Goal: Navigation & Orientation: Find specific page/section

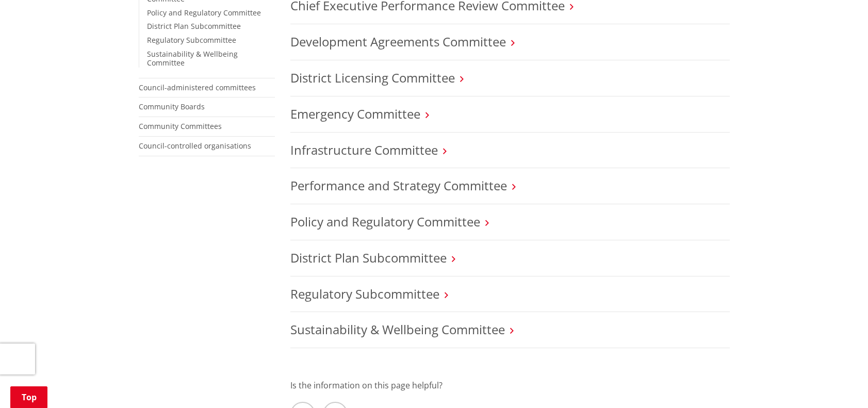
scroll to position [379, 0]
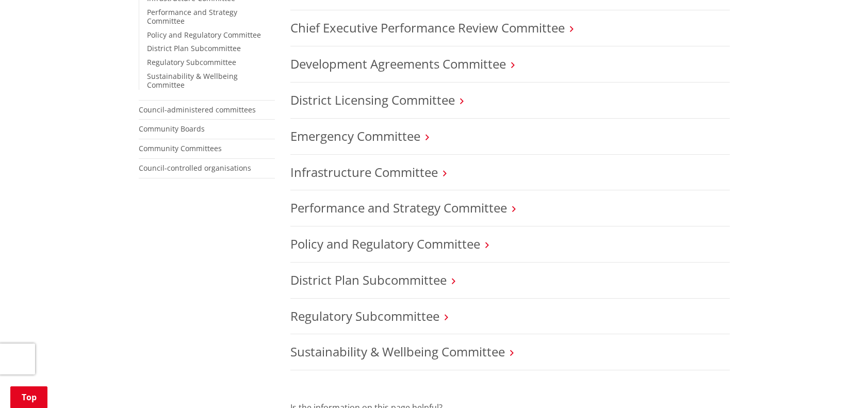
click at [514, 208] on icon at bounding box center [514, 208] width 4 height 9
click at [373, 205] on link "Performance and Strategy Committee" at bounding box center [398, 207] width 217 height 17
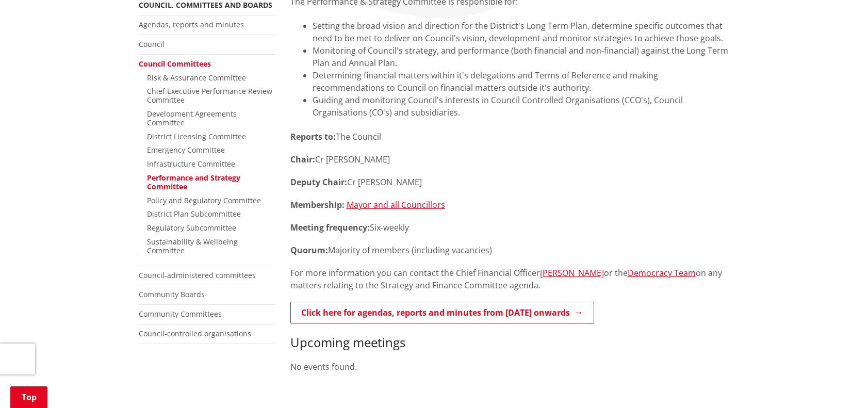
scroll to position [212, 0]
click at [193, 76] on link "Risk & Assurance Committee" at bounding box center [196, 79] width 99 height 10
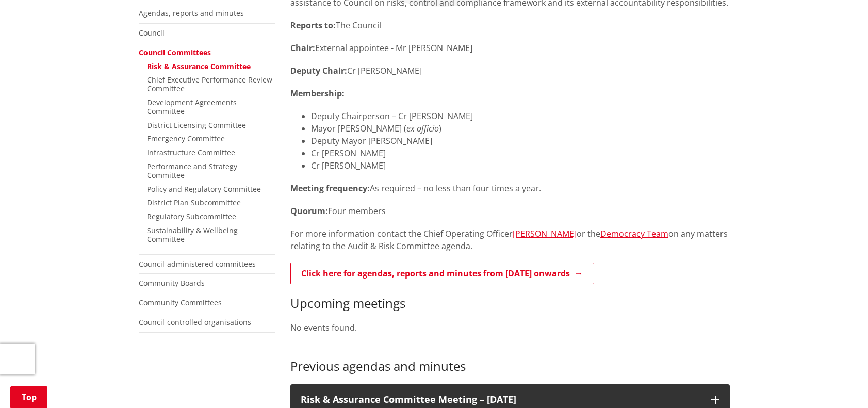
scroll to position [236, 0]
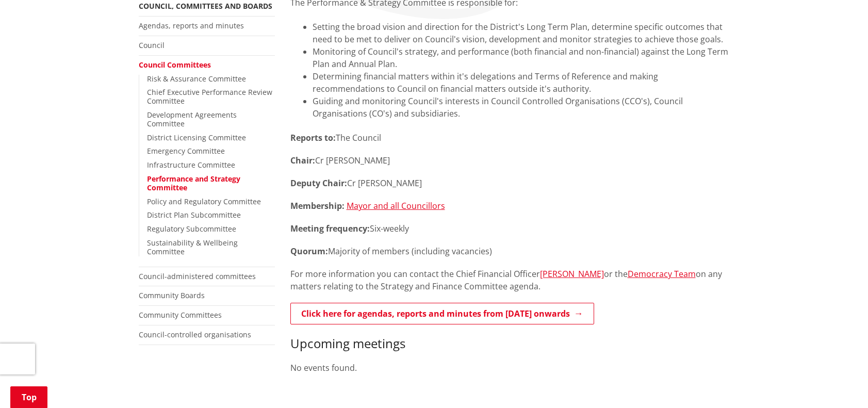
scroll to position [103, 0]
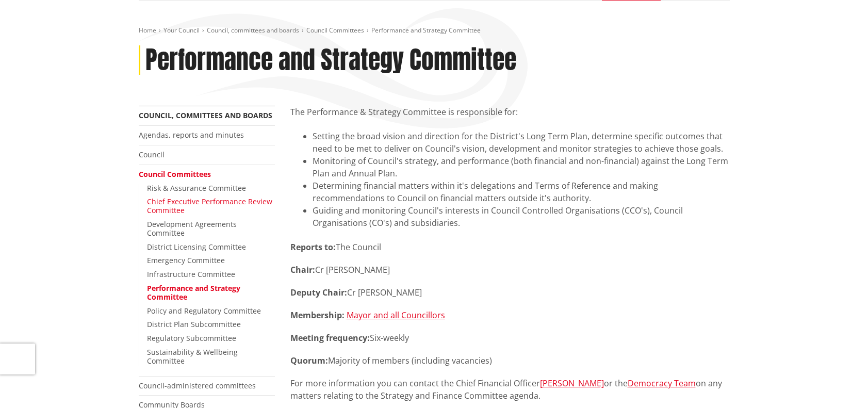
click at [187, 199] on link "Chief Executive Performance Review Committee" at bounding box center [209, 206] width 125 height 19
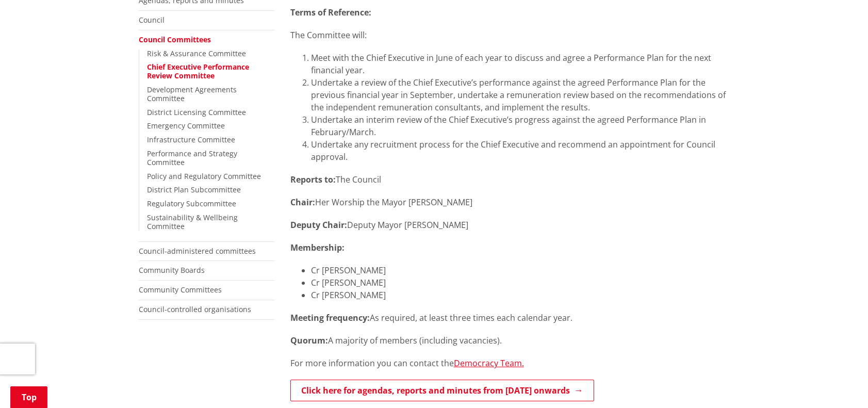
scroll to position [239, 0]
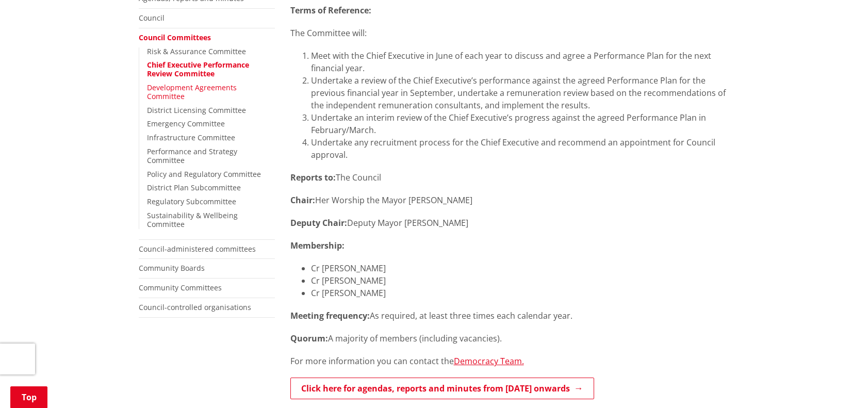
click at [203, 85] on link "Development Agreements Committee" at bounding box center [192, 92] width 90 height 19
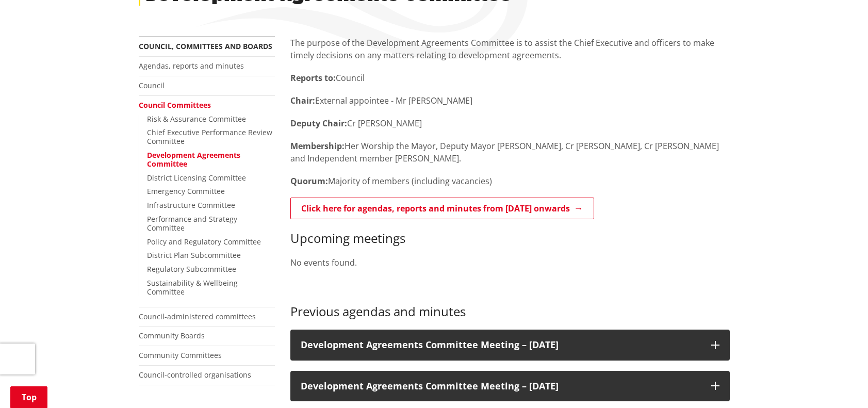
scroll to position [113, 0]
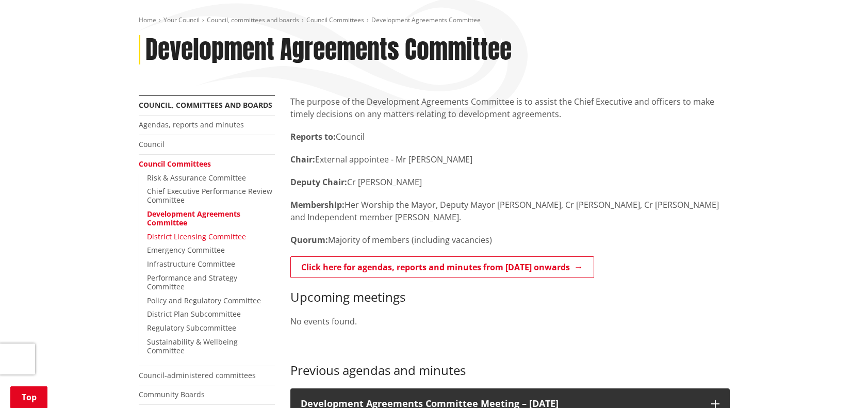
click at [215, 232] on link "District Licensing Committee" at bounding box center [196, 237] width 99 height 10
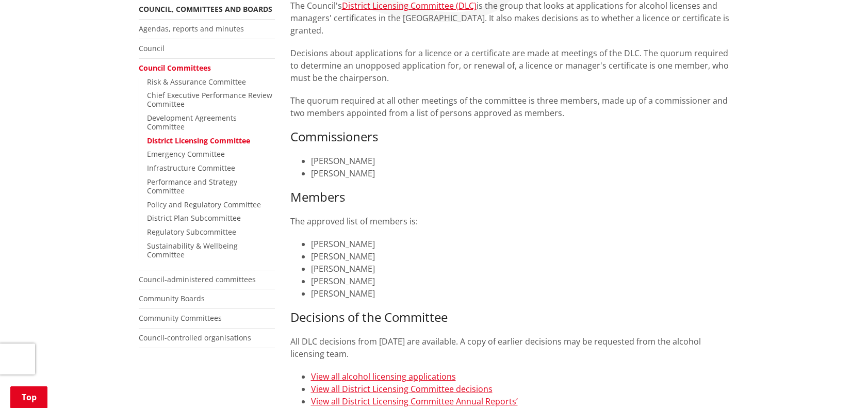
scroll to position [207, 0]
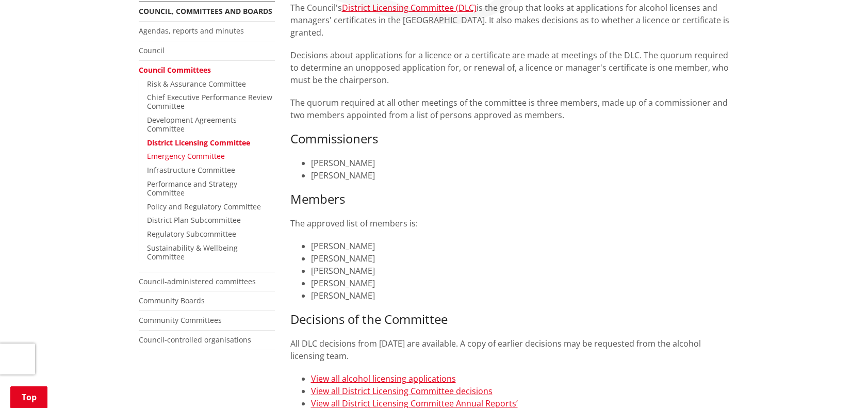
click at [203, 151] on link "Emergency Committee" at bounding box center [186, 156] width 78 height 10
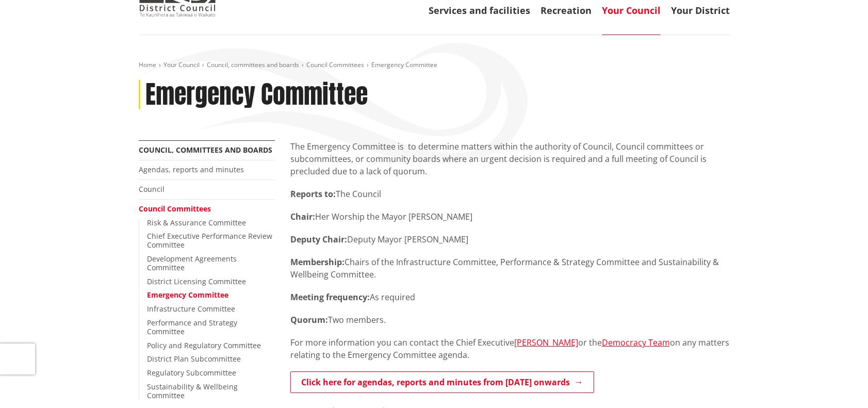
scroll to position [86, 0]
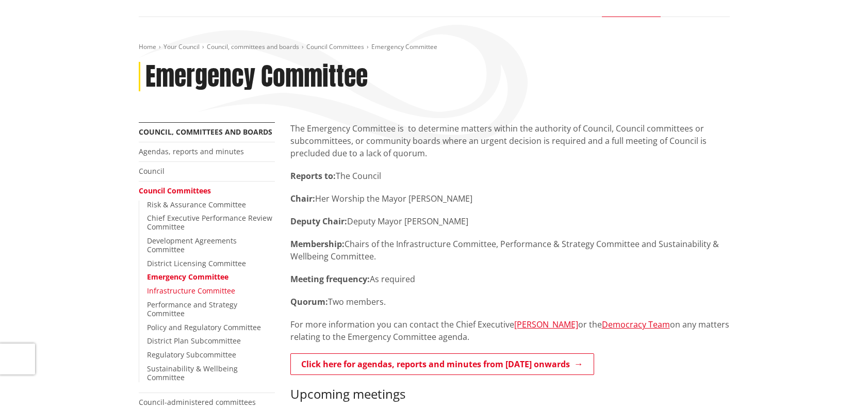
click at [204, 286] on link "Infrastructure Committee" at bounding box center [191, 291] width 88 height 10
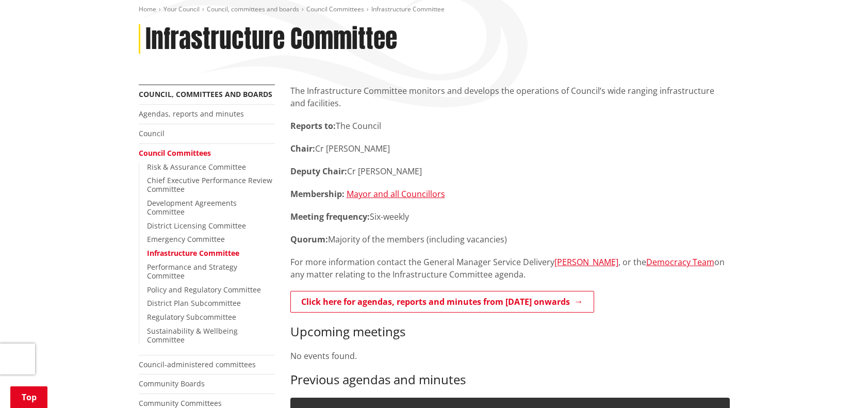
scroll to position [151, 0]
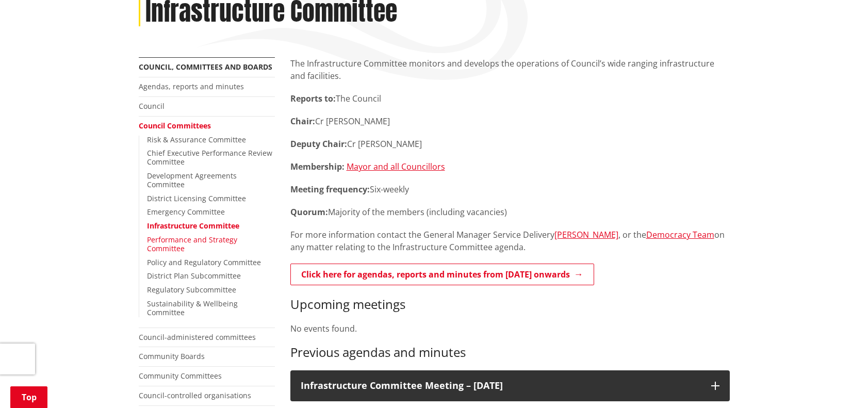
click at [236, 235] on link "Performance and Strategy Committee" at bounding box center [192, 244] width 90 height 19
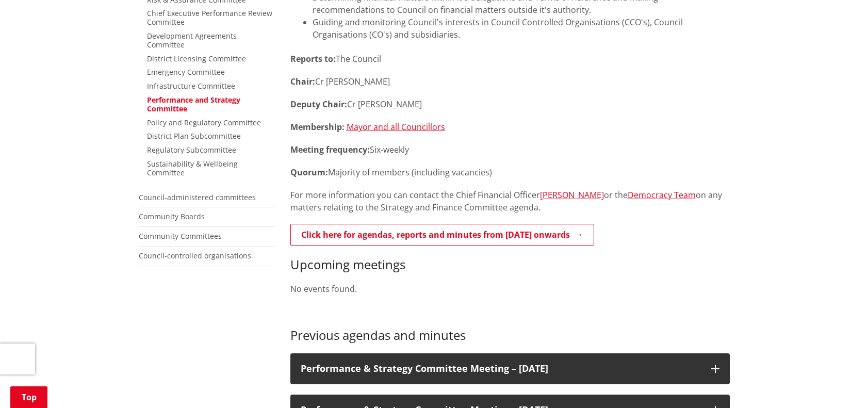
scroll to position [217, 0]
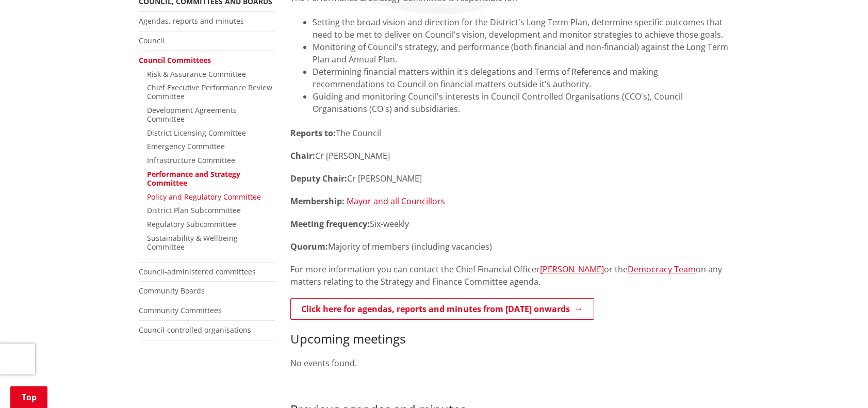
click at [207, 192] on link "Policy and Regulatory Committee" at bounding box center [204, 197] width 114 height 10
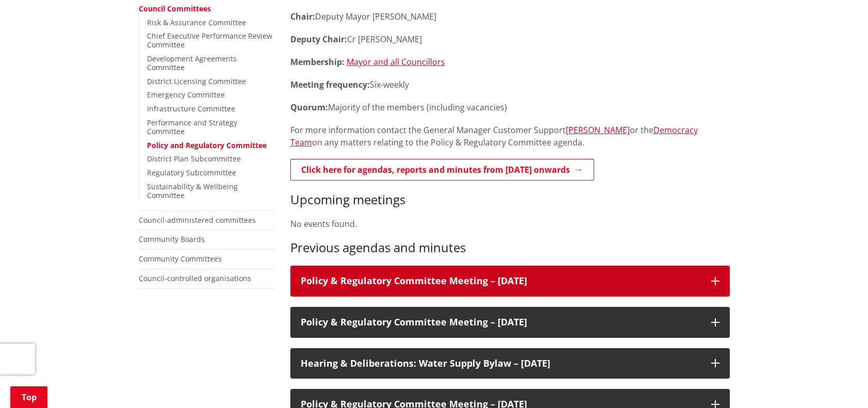
scroll to position [273, 0]
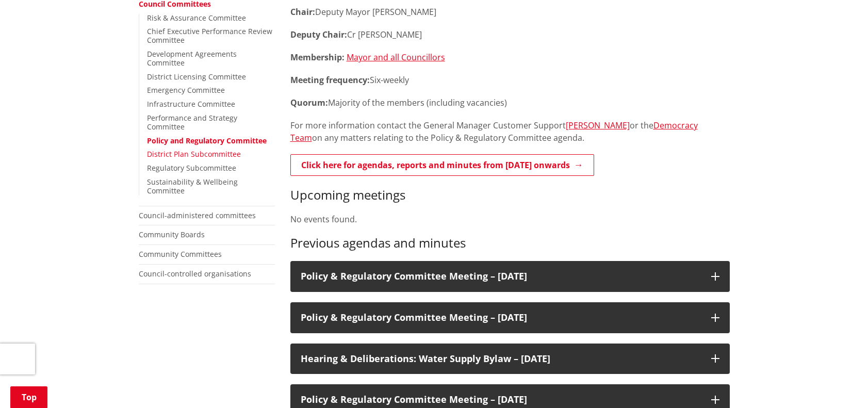
click at [209, 149] on link "District Plan Subcommittee" at bounding box center [194, 154] width 94 height 10
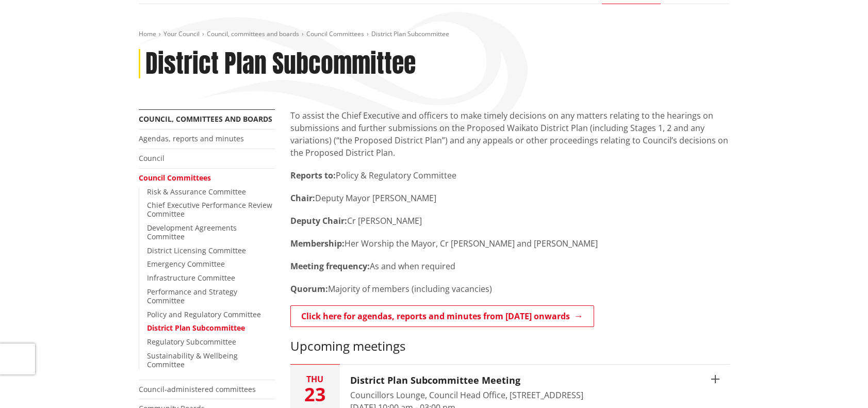
scroll to position [101, 0]
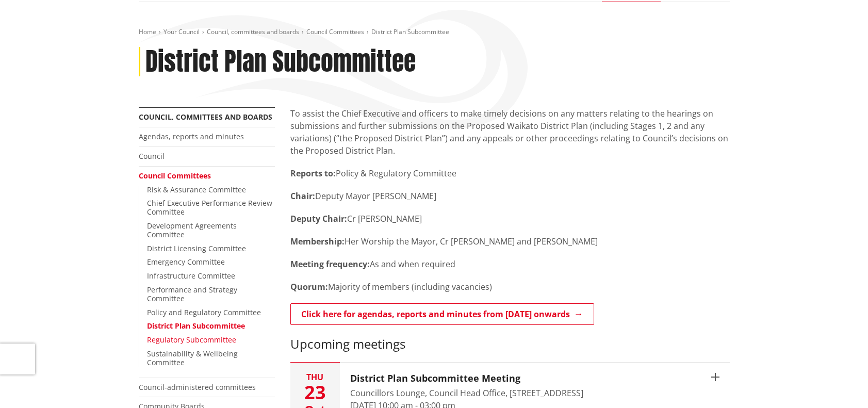
click at [217, 335] on link "Regulatory Subcommittee" at bounding box center [191, 340] width 89 height 10
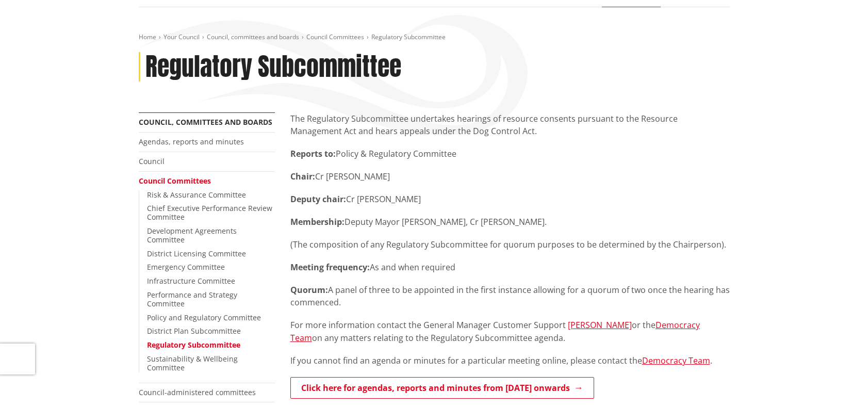
scroll to position [97, 0]
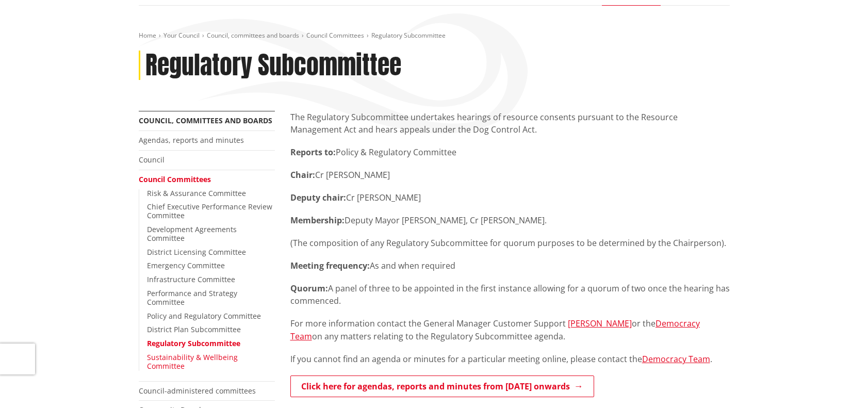
click at [201, 352] on link "Sustainability & Wellbeing Committee" at bounding box center [192, 361] width 91 height 19
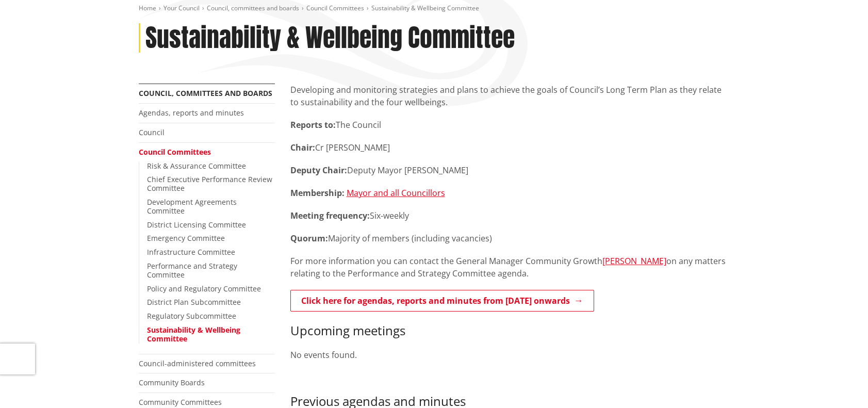
scroll to position [156, 0]
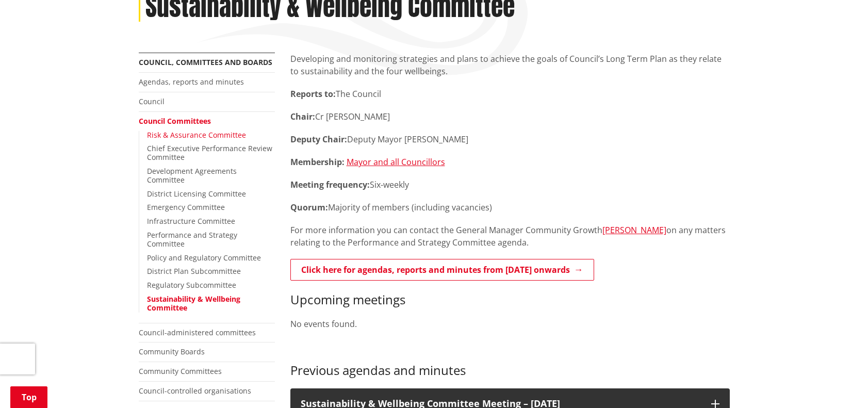
click at [192, 133] on link "Risk & Assurance Committee" at bounding box center [196, 135] width 99 height 10
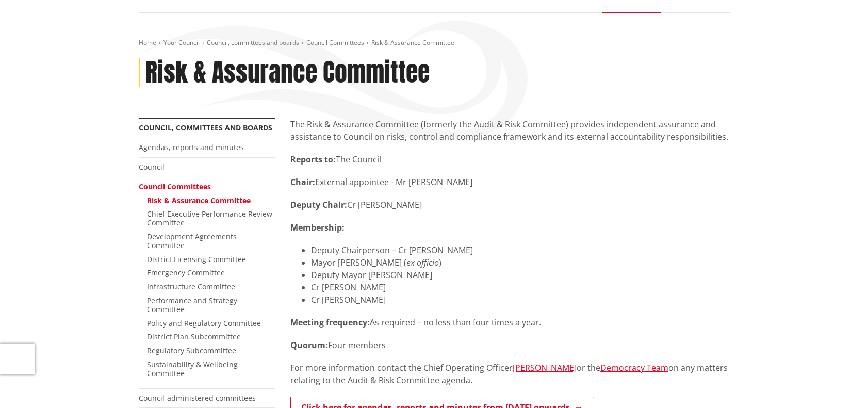
scroll to position [91, 0]
click at [195, 211] on link "Chief Executive Performance Review Committee" at bounding box center [209, 217] width 125 height 19
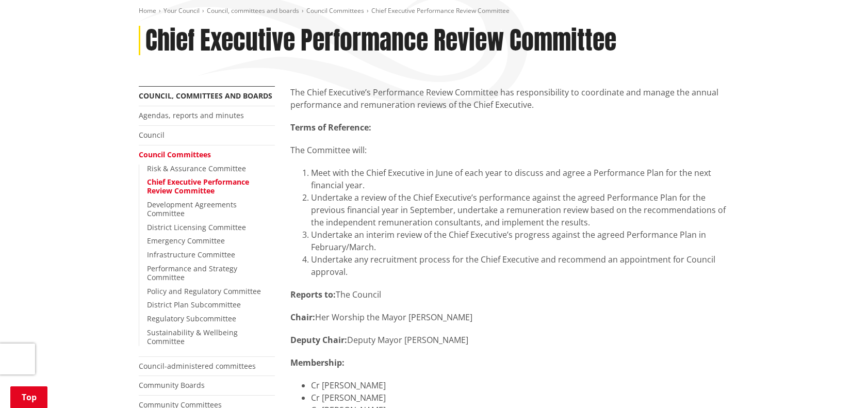
scroll to position [130, 0]
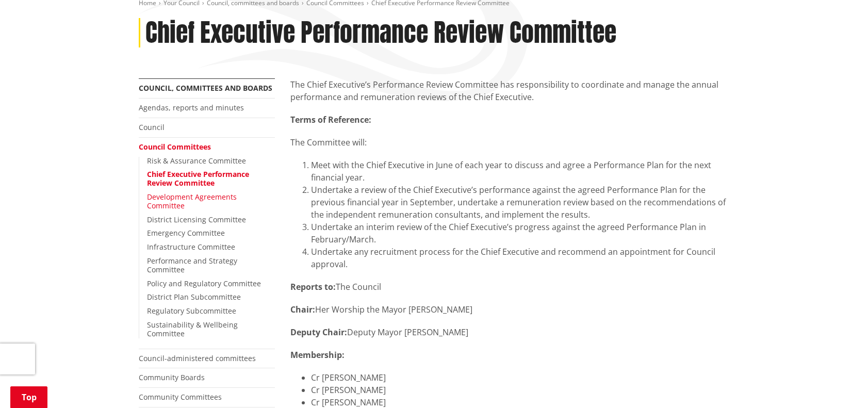
click at [192, 195] on link "Development Agreements Committee" at bounding box center [192, 201] width 90 height 19
